Goal: Transaction & Acquisition: Purchase product/service

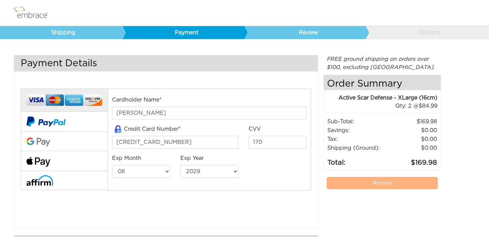
select select "8"
select select "2029"
select select "8"
select select "2029"
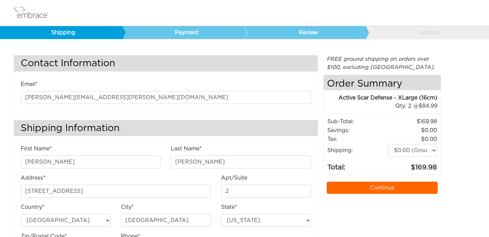
select select "NY"
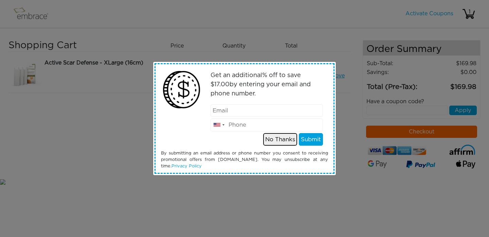
click at [277, 140] on button "No Thanks" at bounding box center [280, 139] width 34 height 13
